Goal: Transaction & Acquisition: Purchase product/service

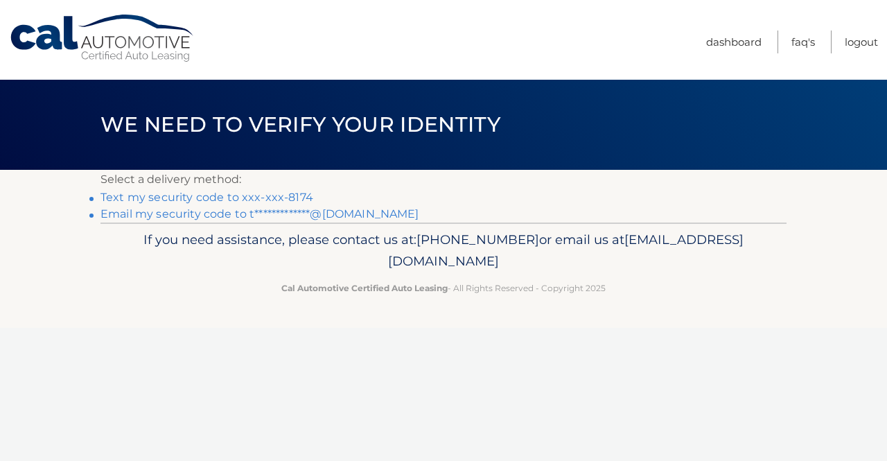
click at [234, 194] on link "Text my security code to xxx-xxx-8174" at bounding box center [206, 197] width 213 height 13
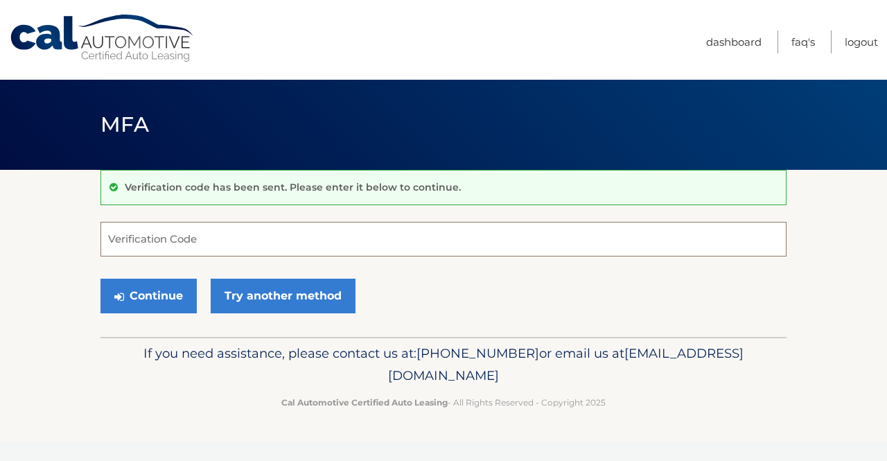
click at [299, 243] on input "Verification Code" at bounding box center [443, 239] width 686 height 35
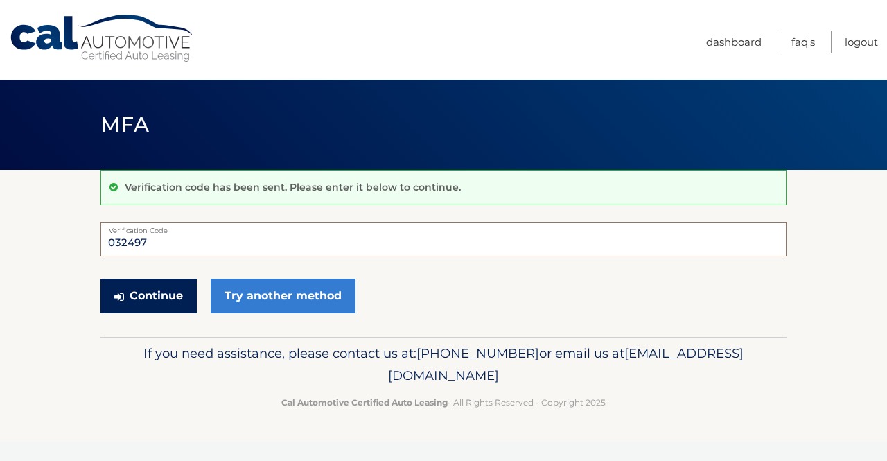
type input "032497"
click at [167, 287] on button "Continue" at bounding box center [148, 296] width 96 height 35
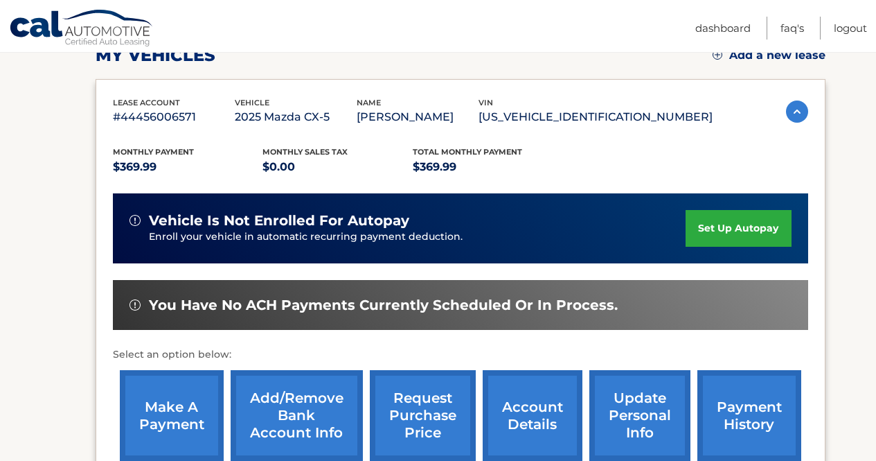
scroll to position [277, 0]
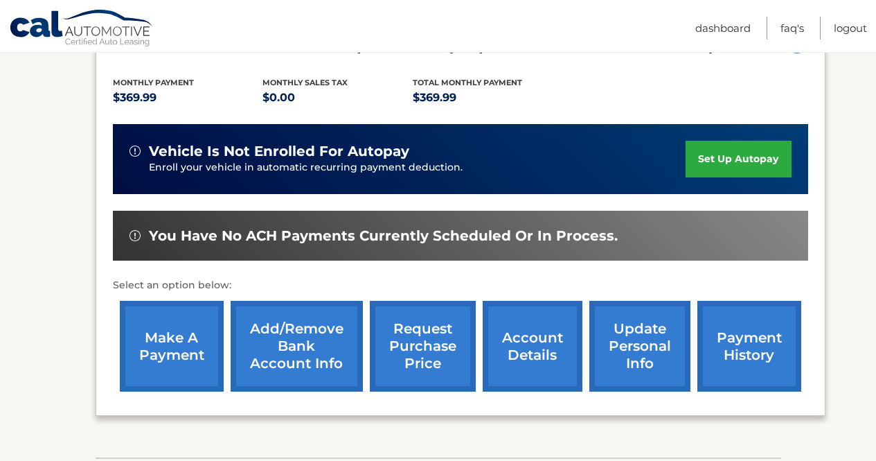
click at [173, 346] on link "make a payment" at bounding box center [172, 346] width 104 height 91
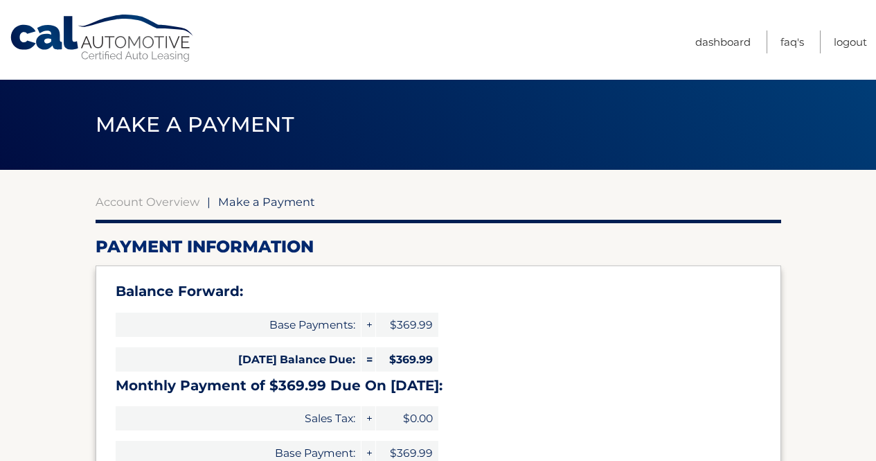
select select "ZWIxY2U4YTMtNGJlZC00ZTYzLTgyZmItMTUwNTcwMGI5MWIz"
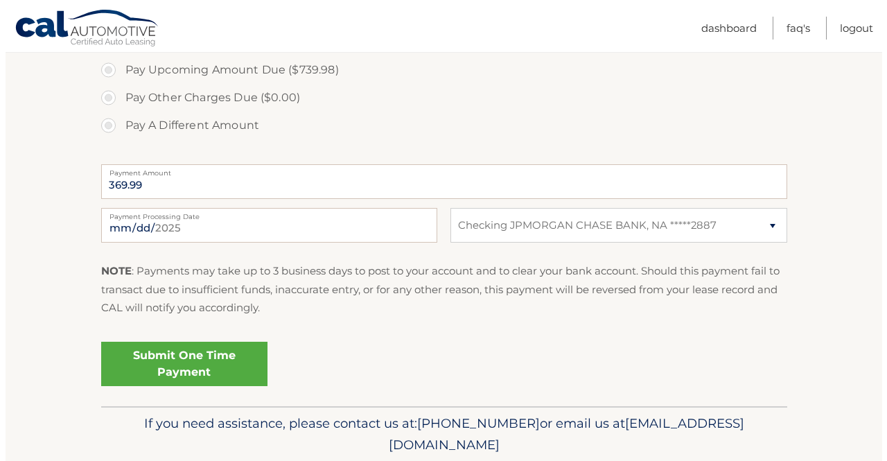
scroll to position [554, 0]
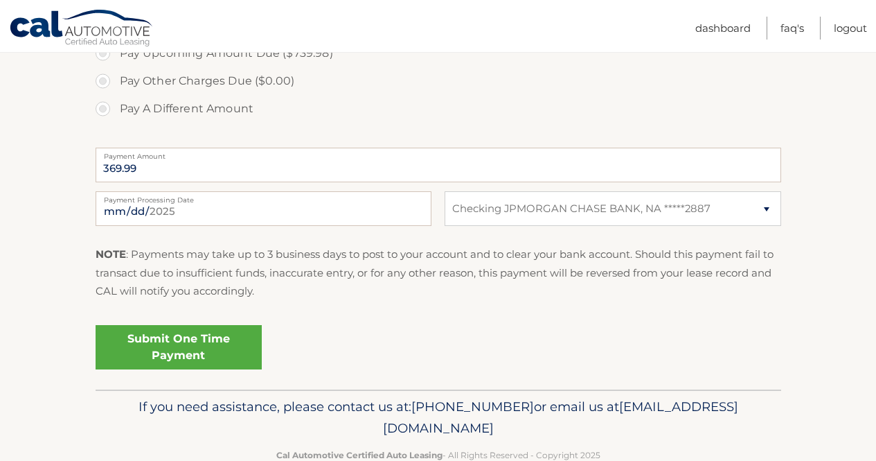
click at [189, 343] on link "Submit One Time Payment" at bounding box center [179, 347] width 166 height 44
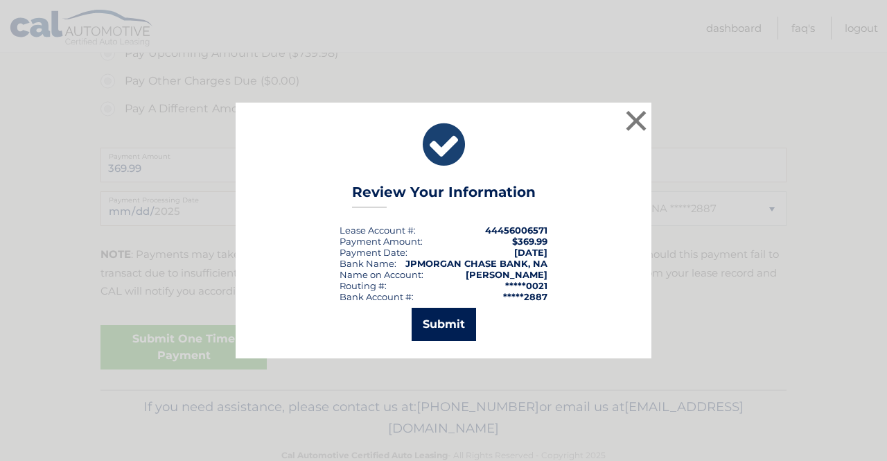
click at [436, 323] on button "Submit" at bounding box center [444, 324] width 64 height 33
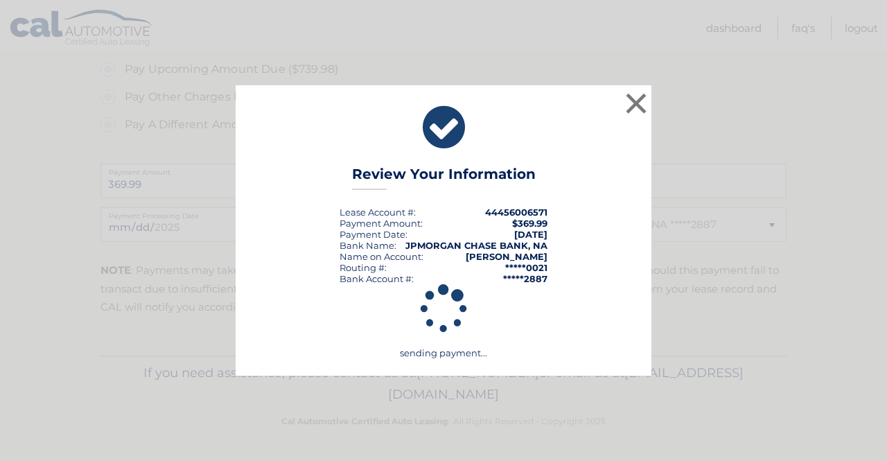
scroll to position [538, 0]
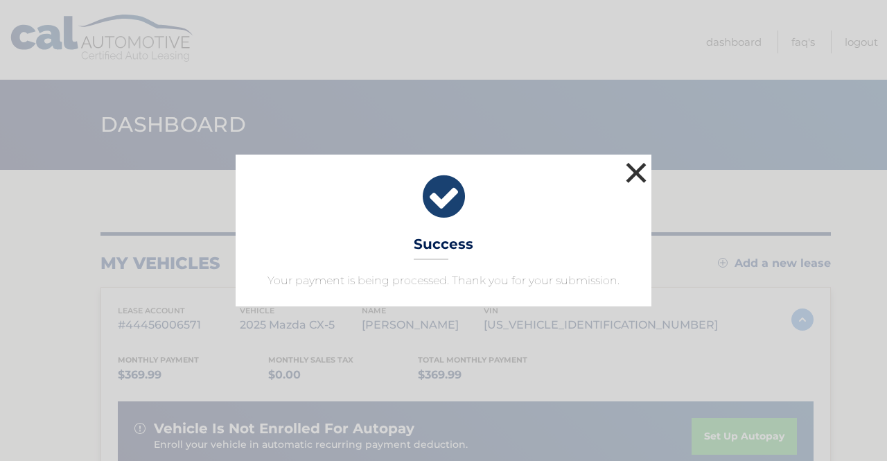
click at [631, 173] on button "×" at bounding box center [636, 173] width 28 height 28
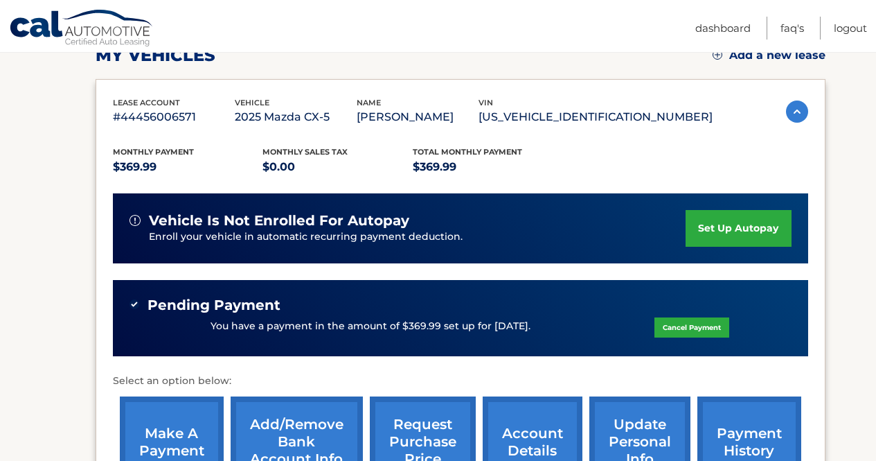
scroll to position [277, 0]
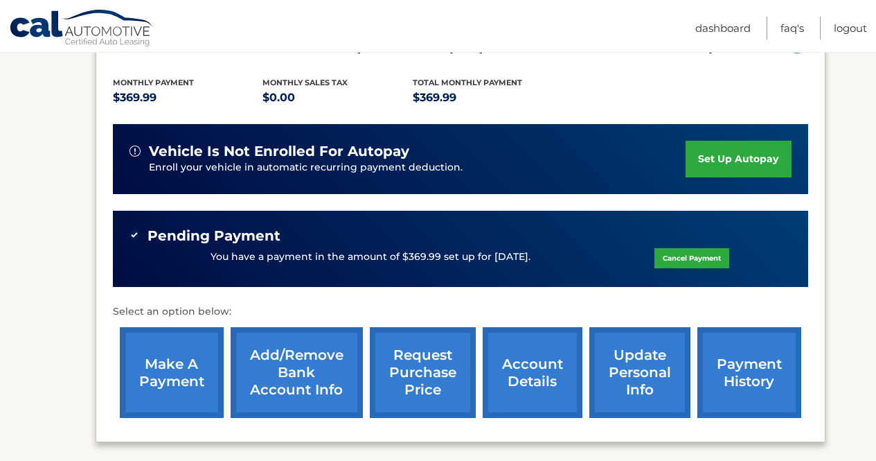
click at [543, 362] on link "account details" at bounding box center [533, 372] width 100 height 91
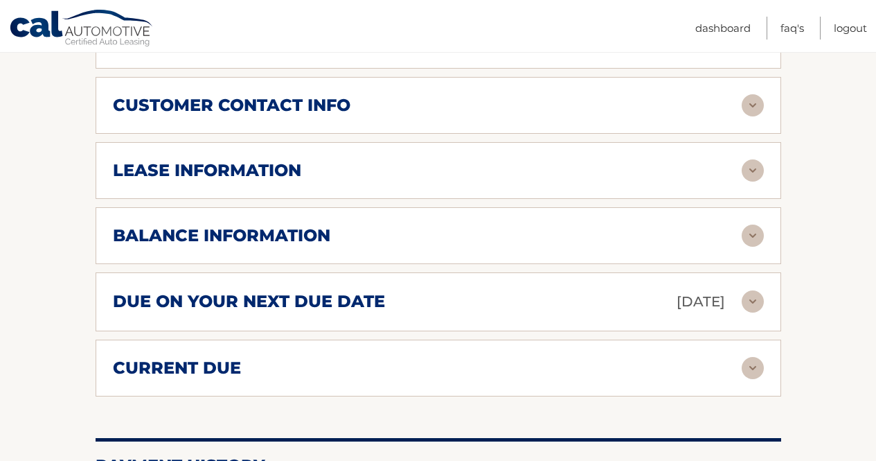
scroll to position [624, 0]
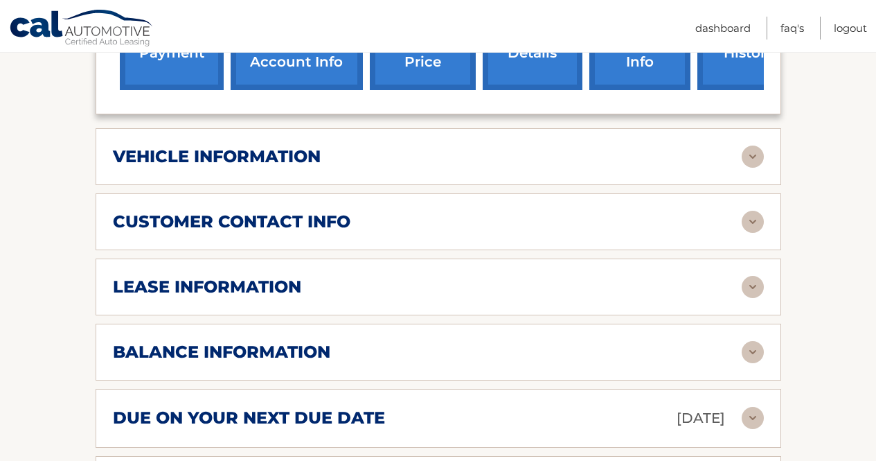
click at [754, 168] on img at bounding box center [753, 157] width 22 height 22
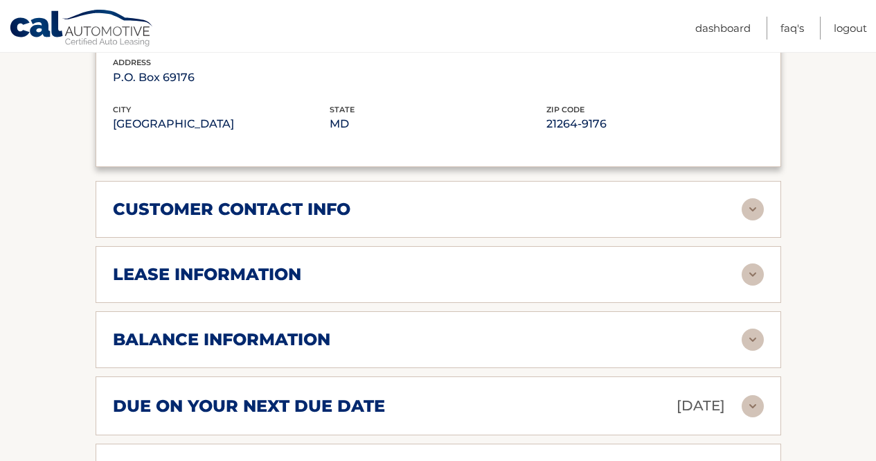
scroll to position [970, 0]
click at [383, 284] on div "lease information" at bounding box center [427, 273] width 629 height 21
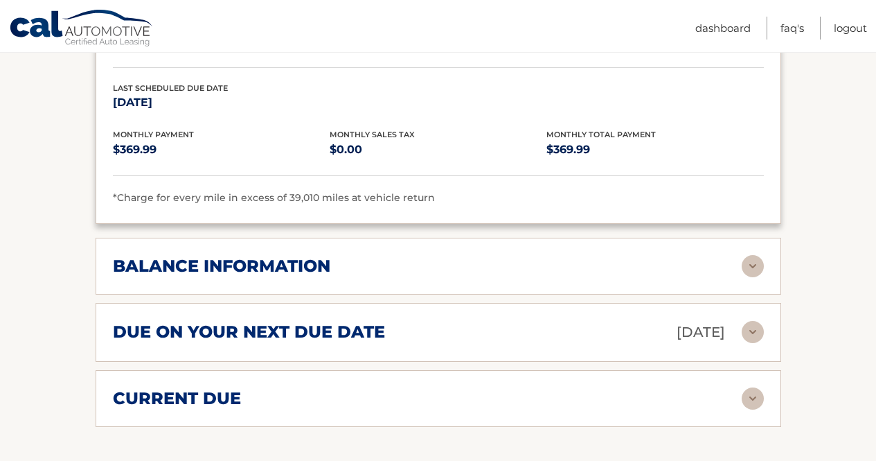
scroll to position [1316, 0]
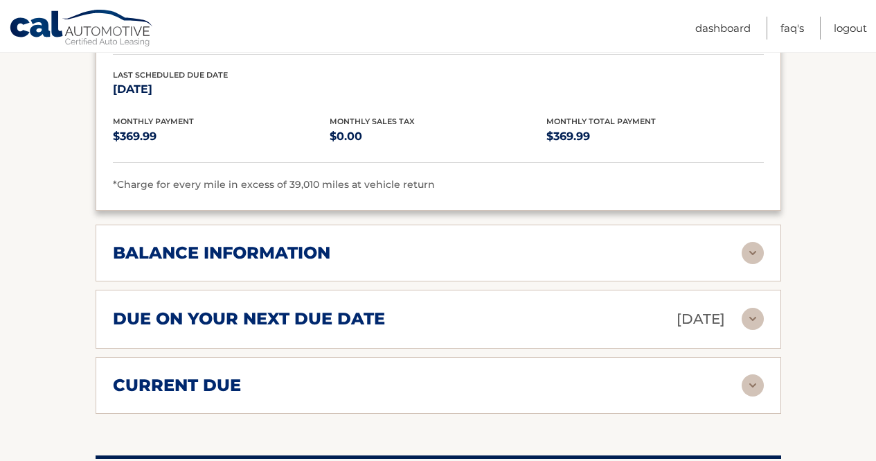
click at [583, 263] on div "balance information" at bounding box center [427, 253] width 629 height 21
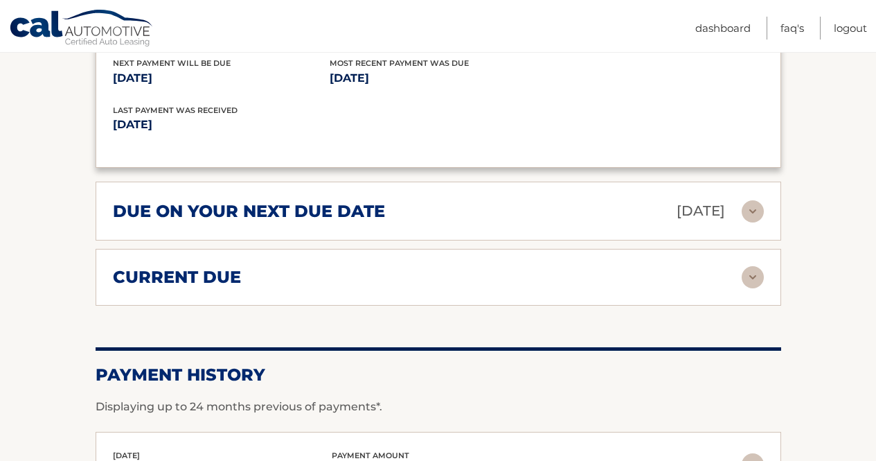
scroll to position [1594, 0]
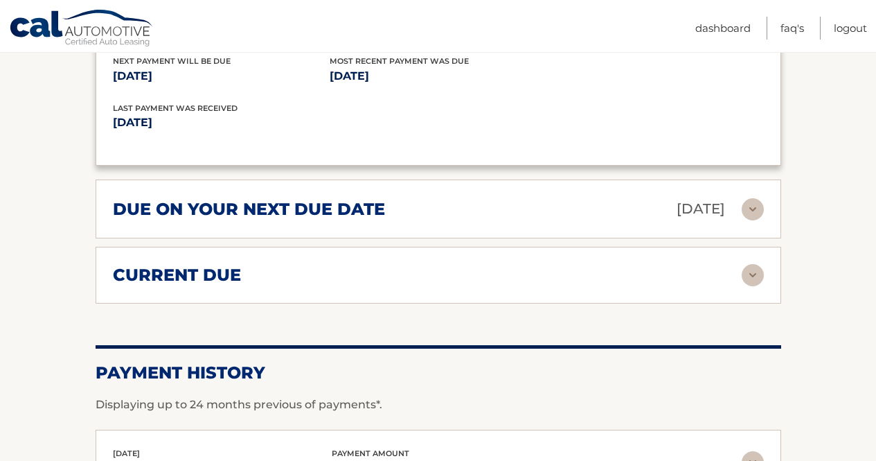
click at [258, 285] on div "current due" at bounding box center [427, 275] width 629 height 21
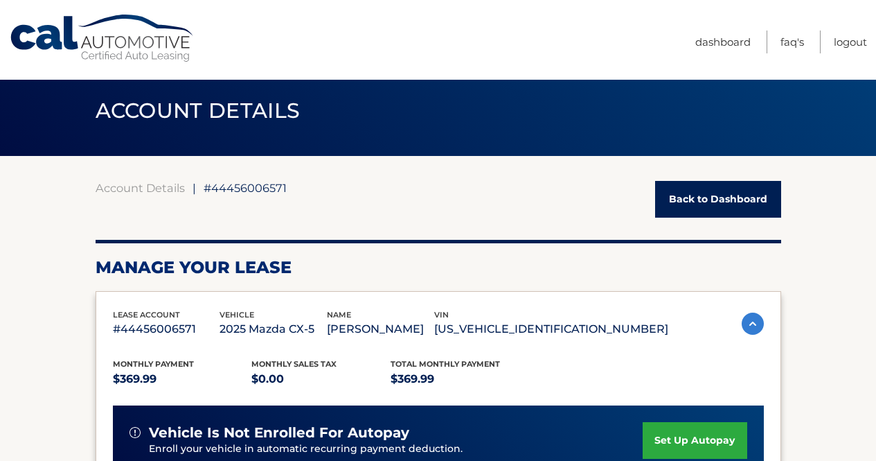
scroll to position [0, 0]
